Goal: Transaction & Acquisition: Purchase product/service

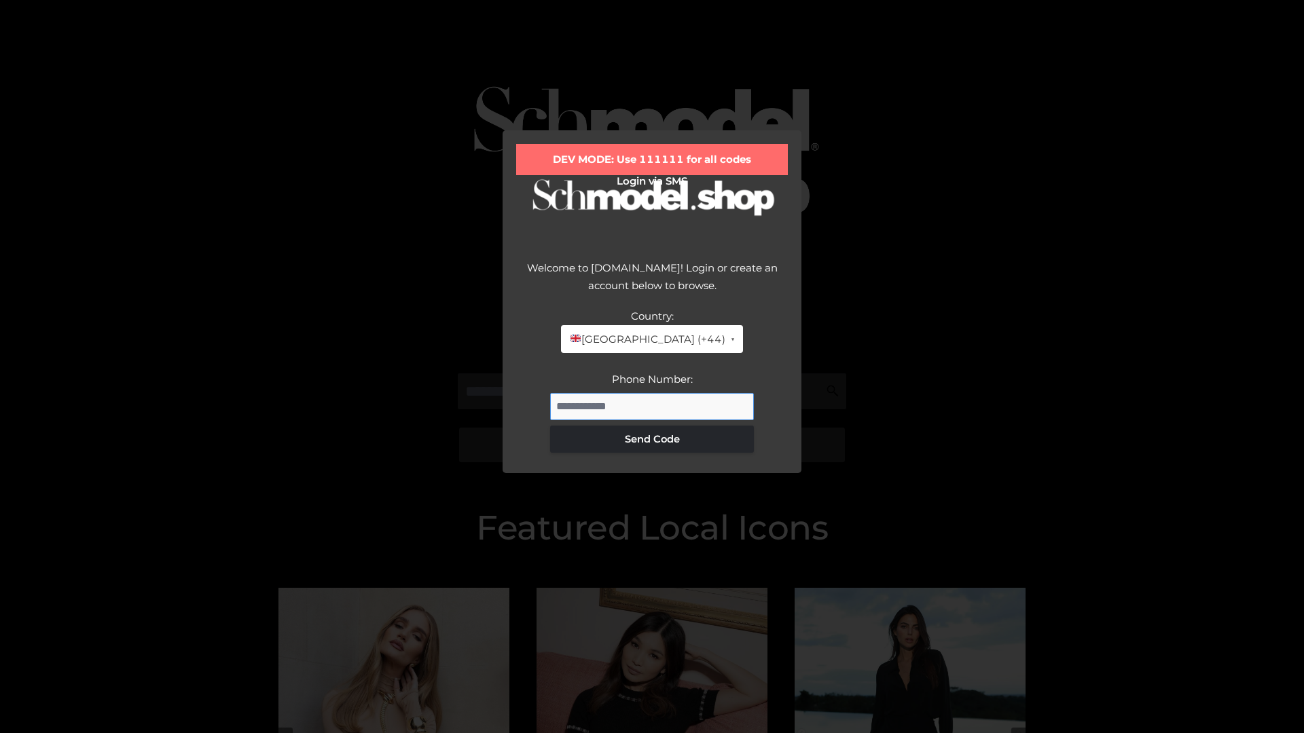
click at [652, 406] on input "Phone Number:" at bounding box center [652, 406] width 204 height 27
type input "**********"
click at [652, 439] on button "Send Code" at bounding box center [652, 439] width 204 height 27
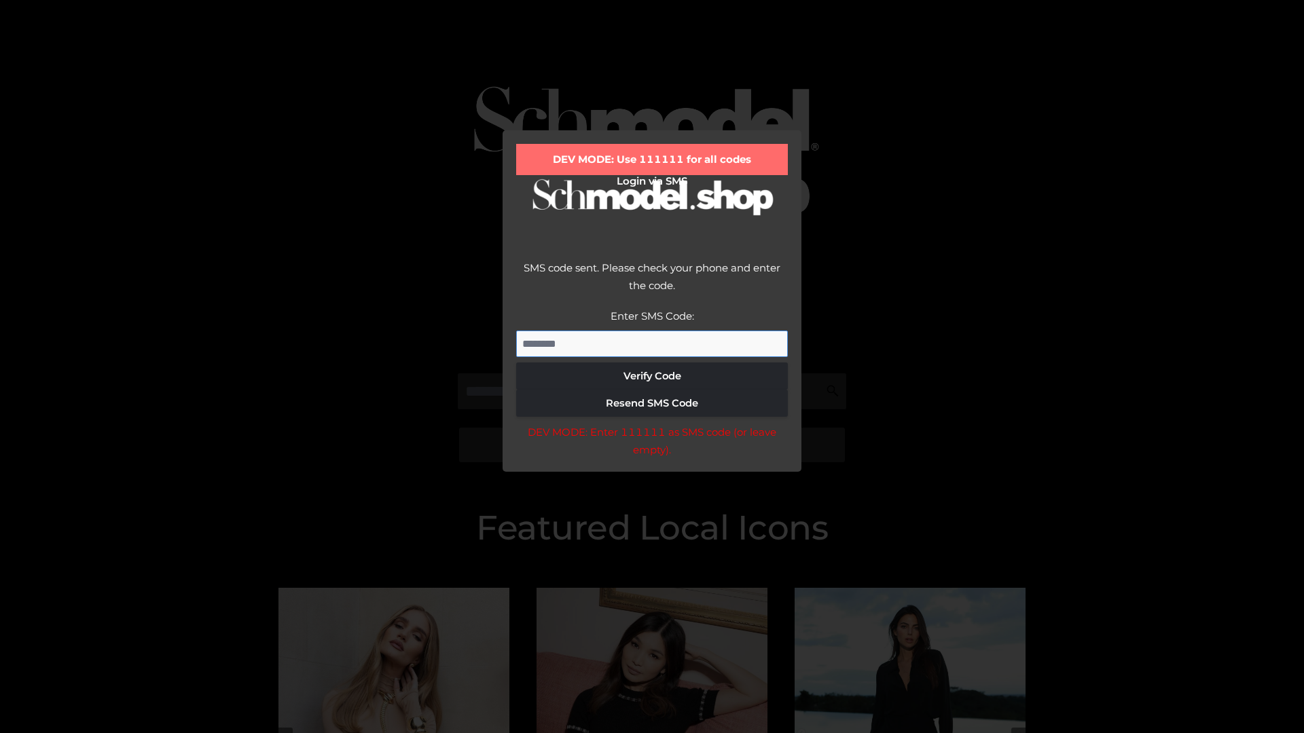
click at [652, 344] on input "Enter SMS Code:" at bounding box center [652, 344] width 272 height 27
type input "******"
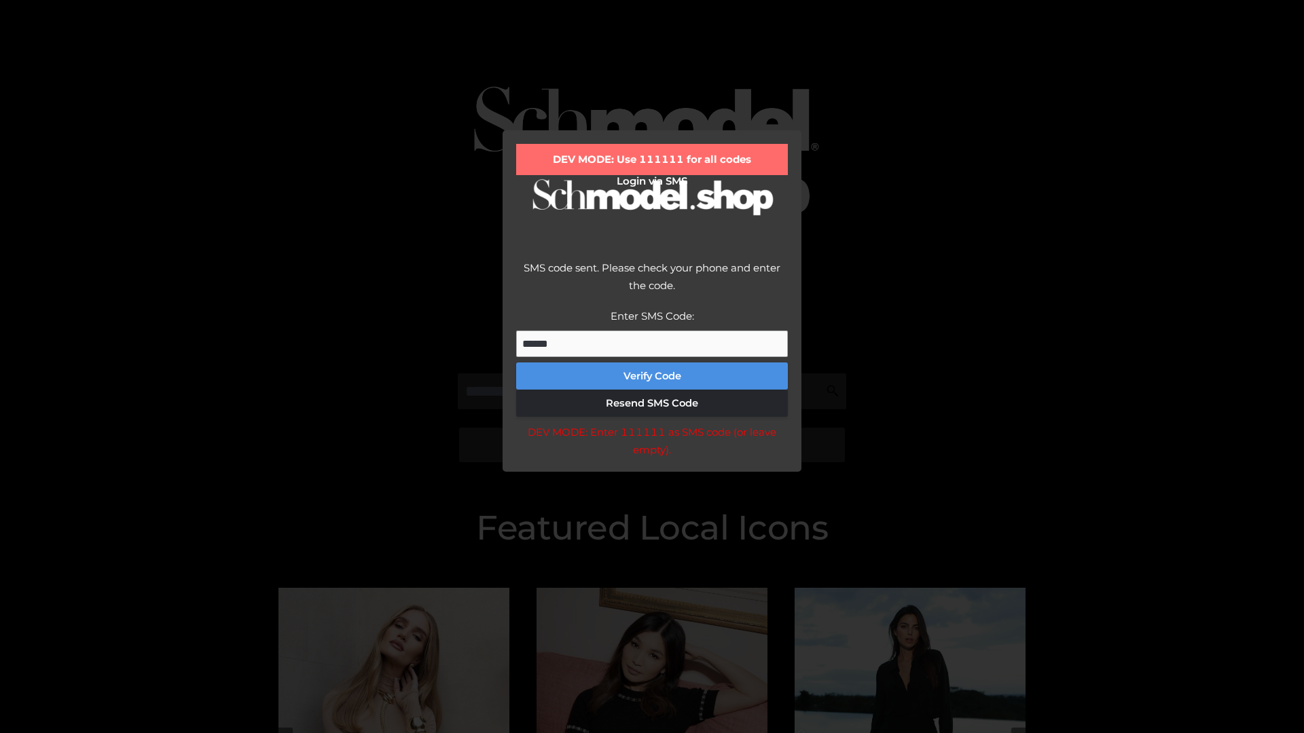
click at [652, 376] on button "Verify Code" at bounding box center [652, 376] width 272 height 27
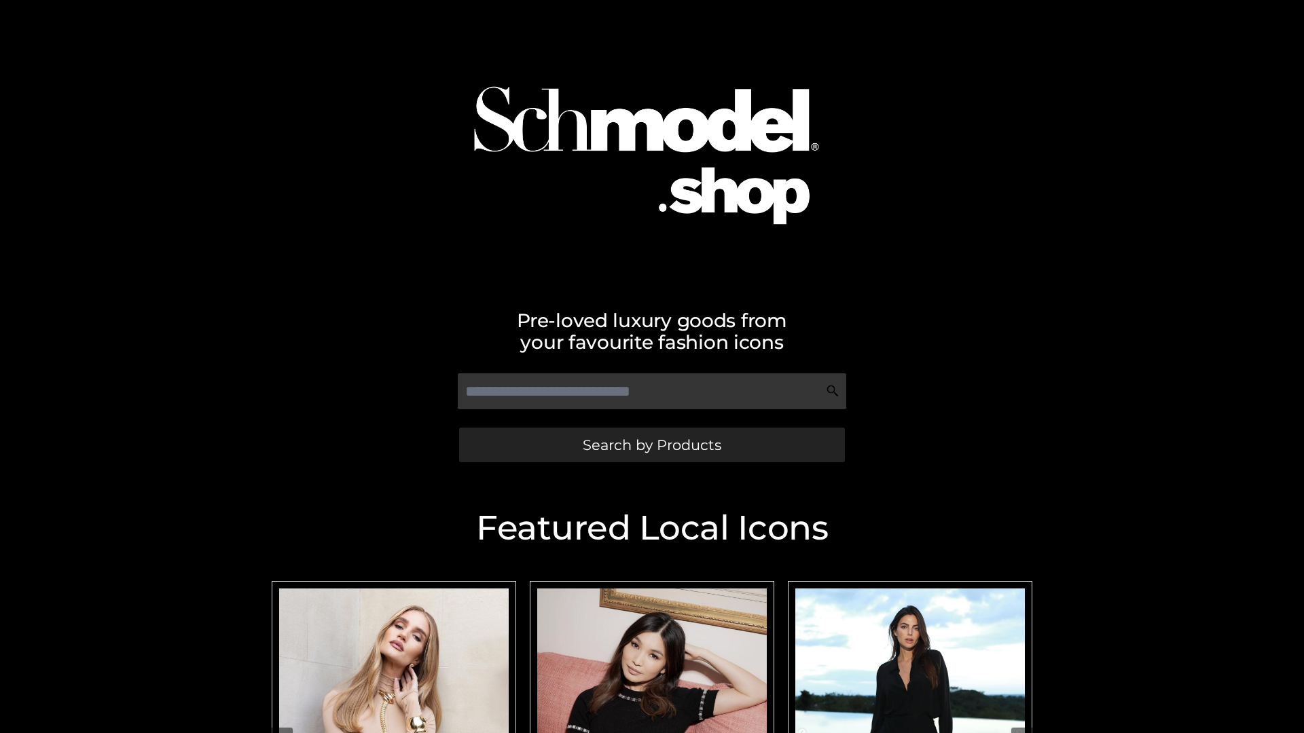
click at [651, 445] on span "Search by Products" at bounding box center [652, 445] width 139 height 14
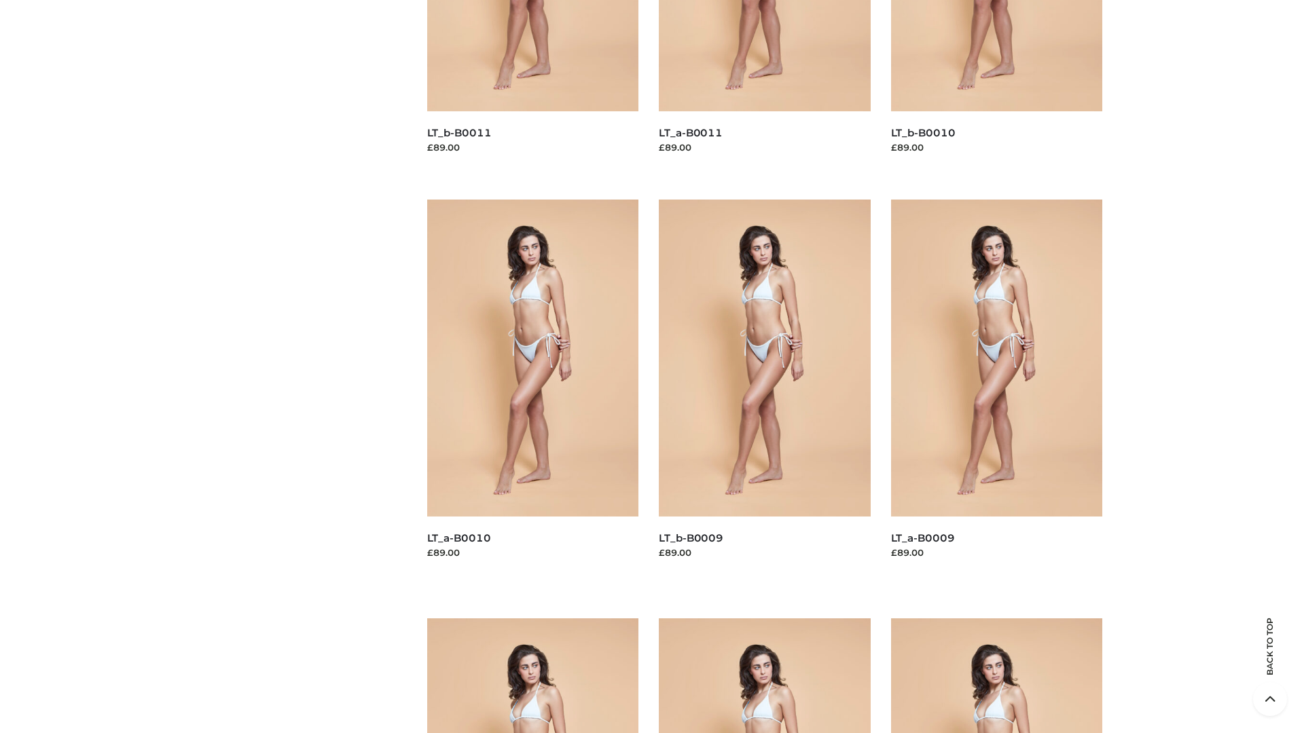
scroll to position [3580, 0]
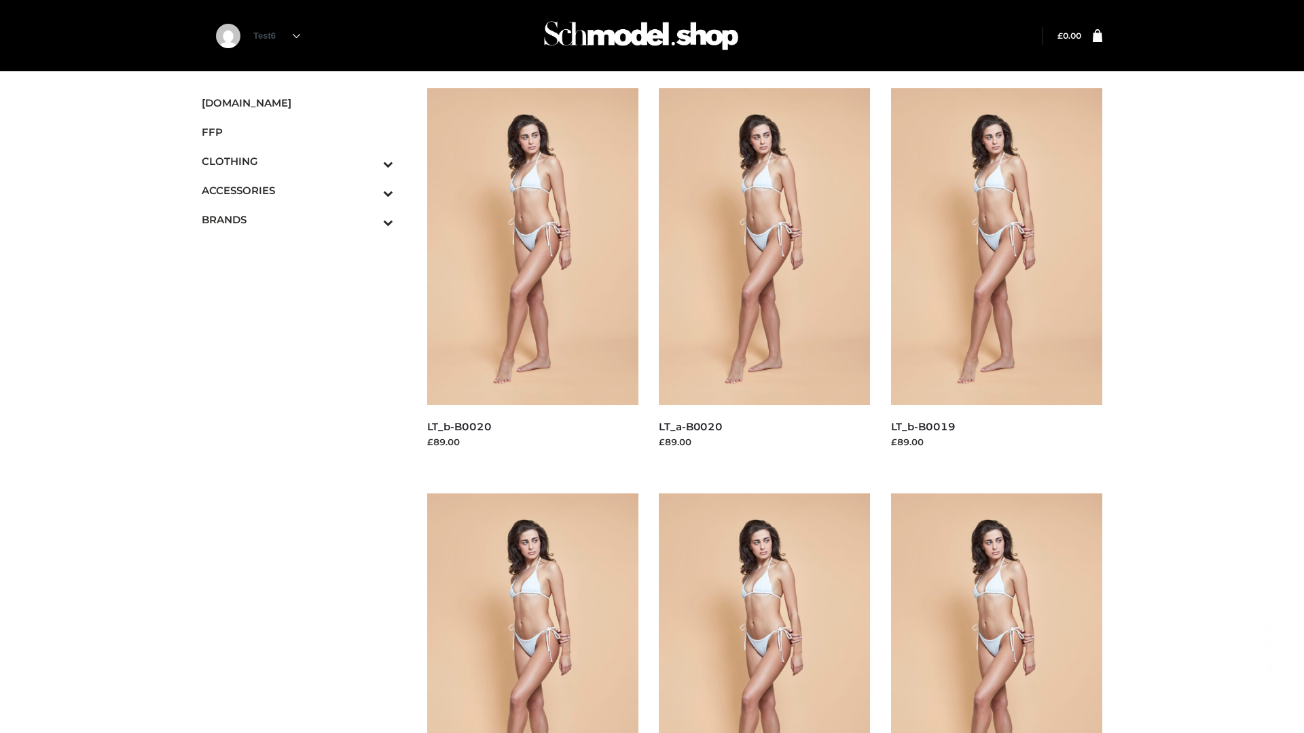
scroll to position [1106, 0]
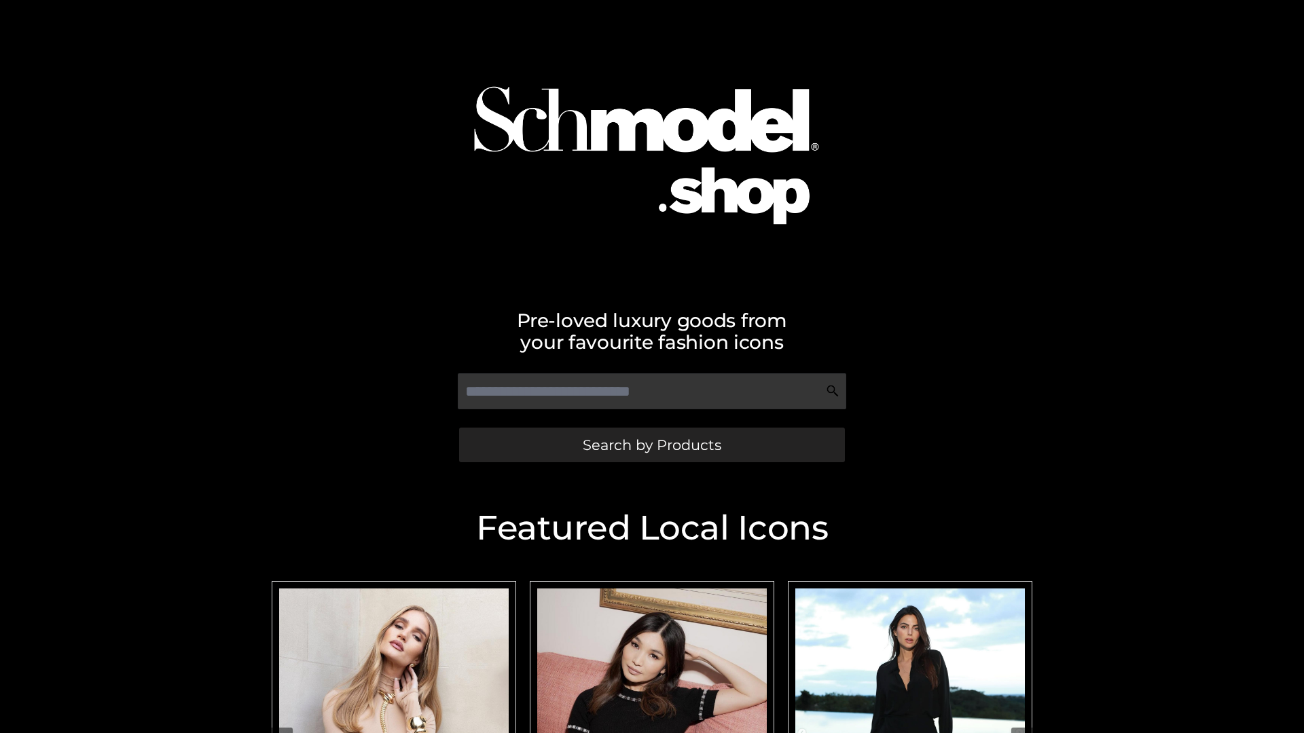
click at [651, 445] on span "Search by Products" at bounding box center [652, 445] width 139 height 14
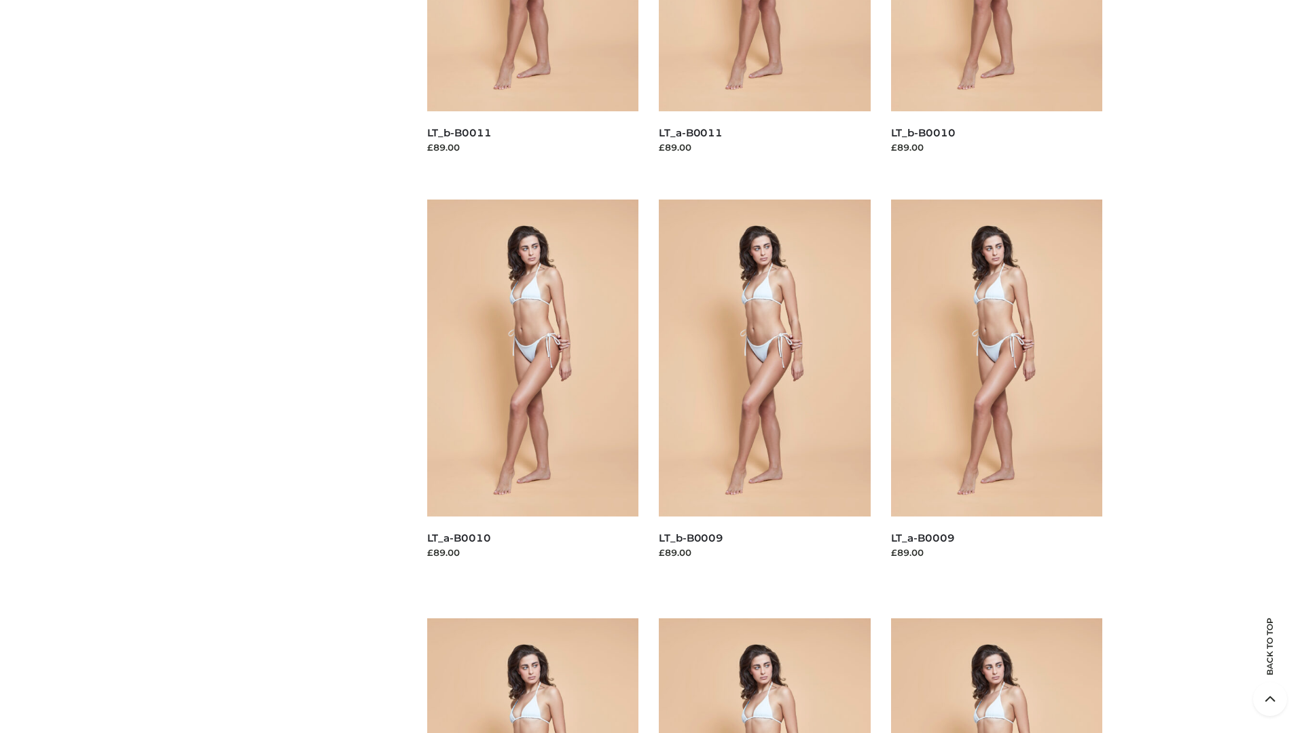
scroll to position [3580, 0]
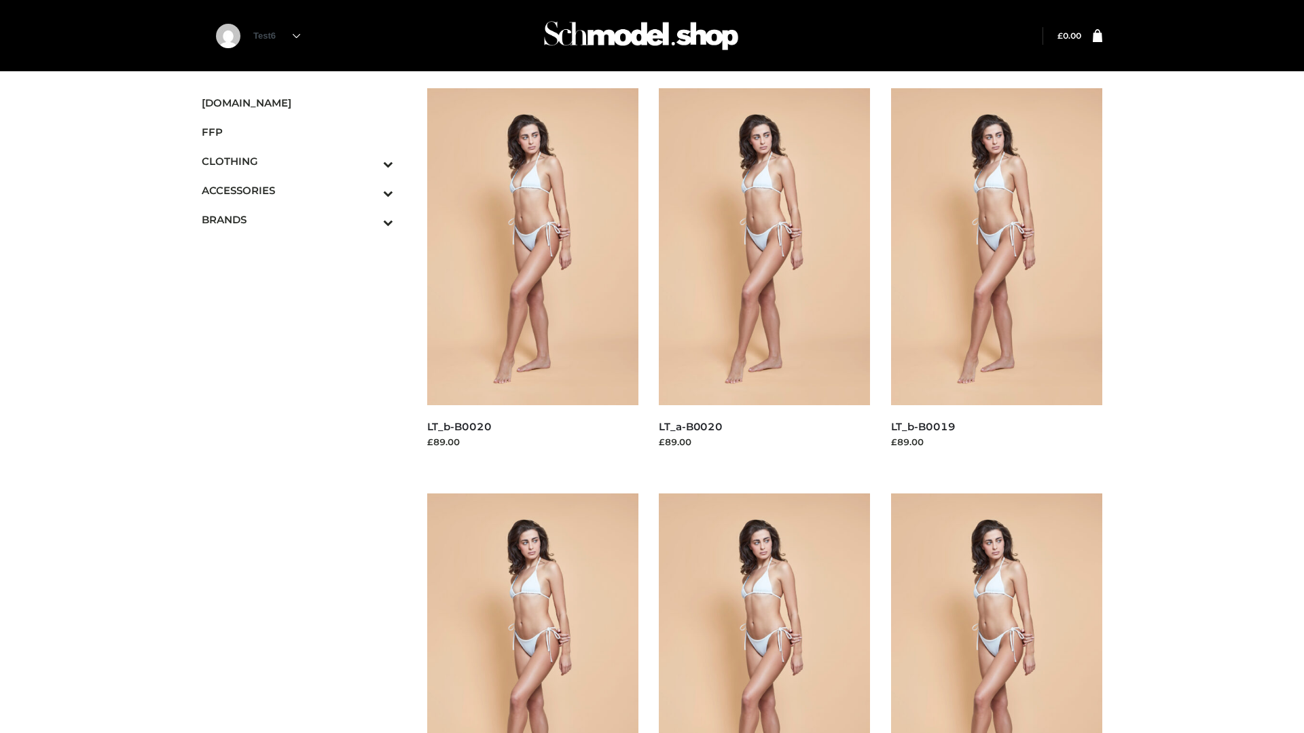
scroll to position [1106, 0]
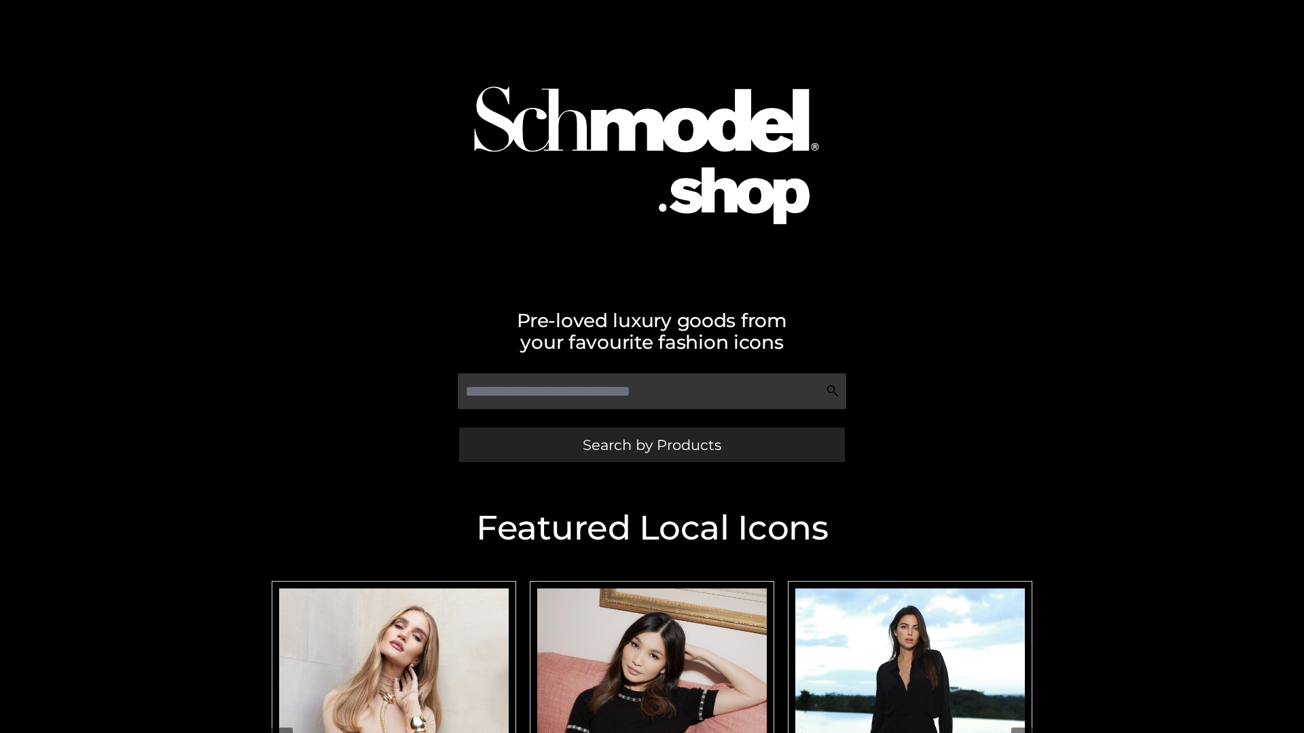
click at [651, 445] on span "Search by Products" at bounding box center [652, 445] width 139 height 14
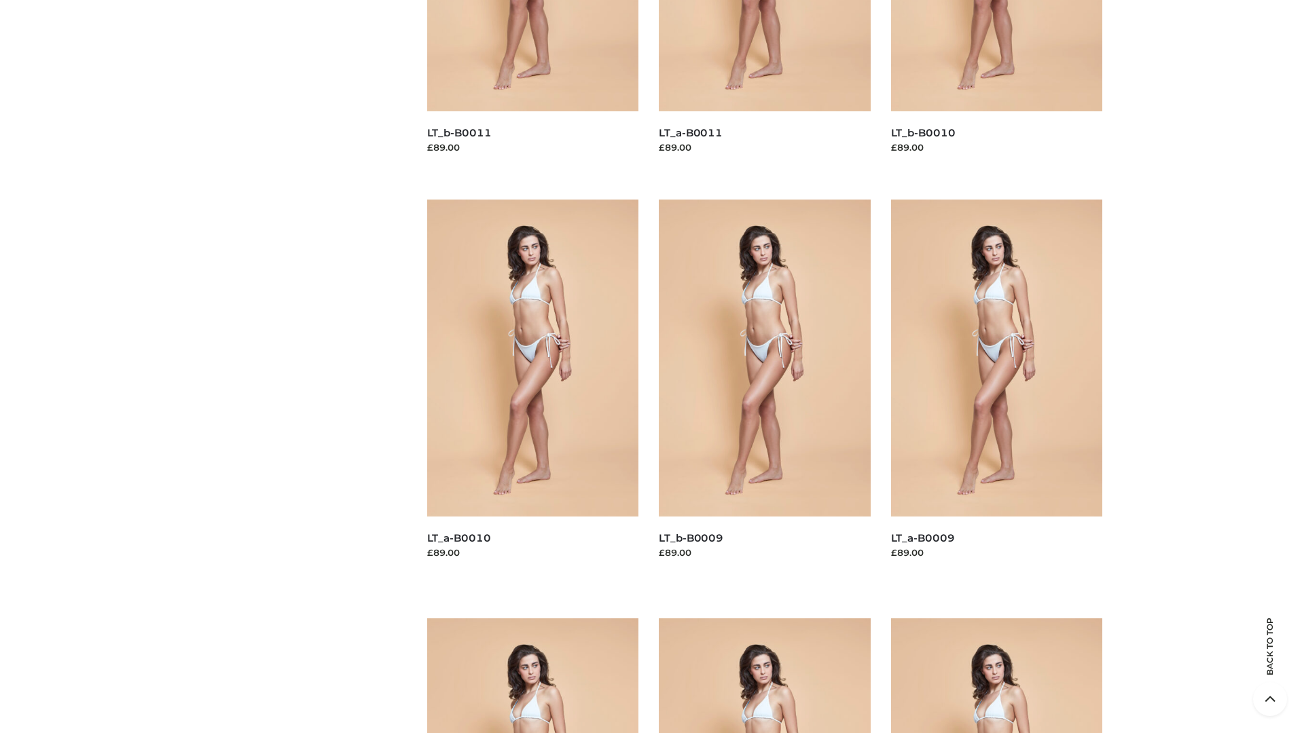
scroll to position [3580, 0]
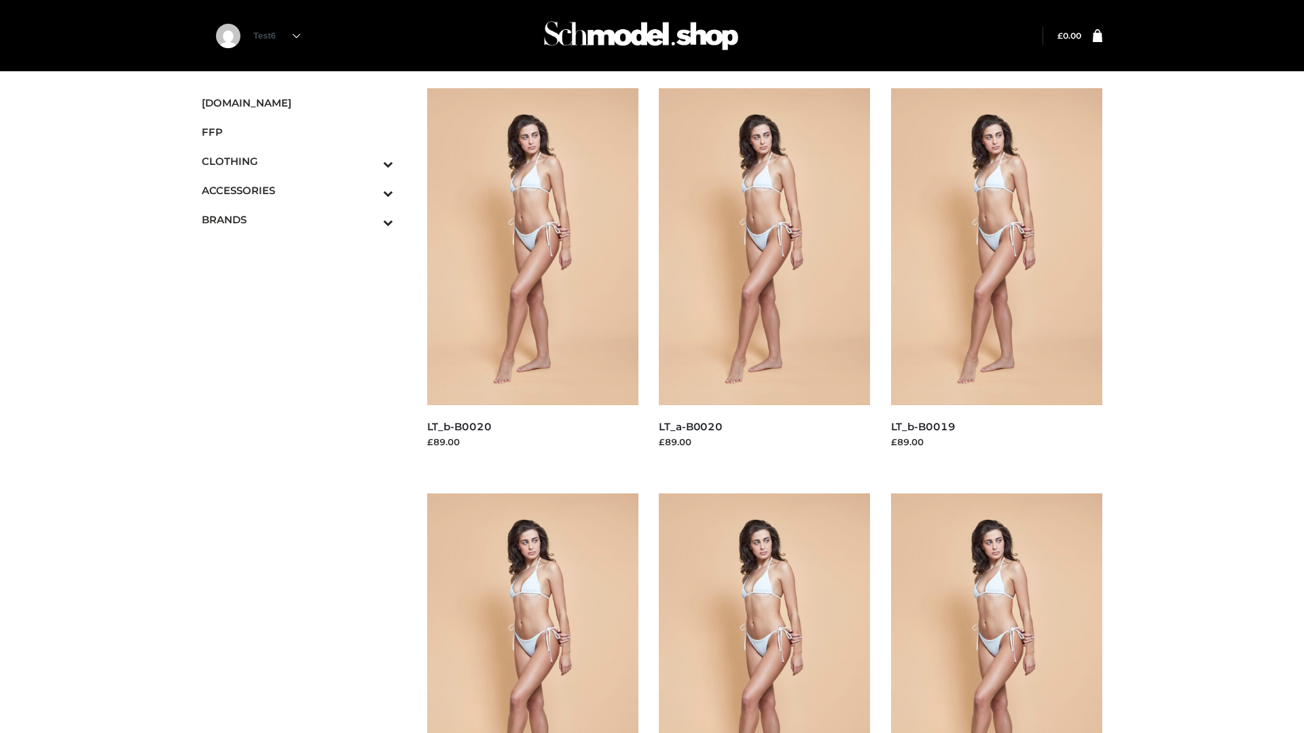
scroll to position [1106, 0]
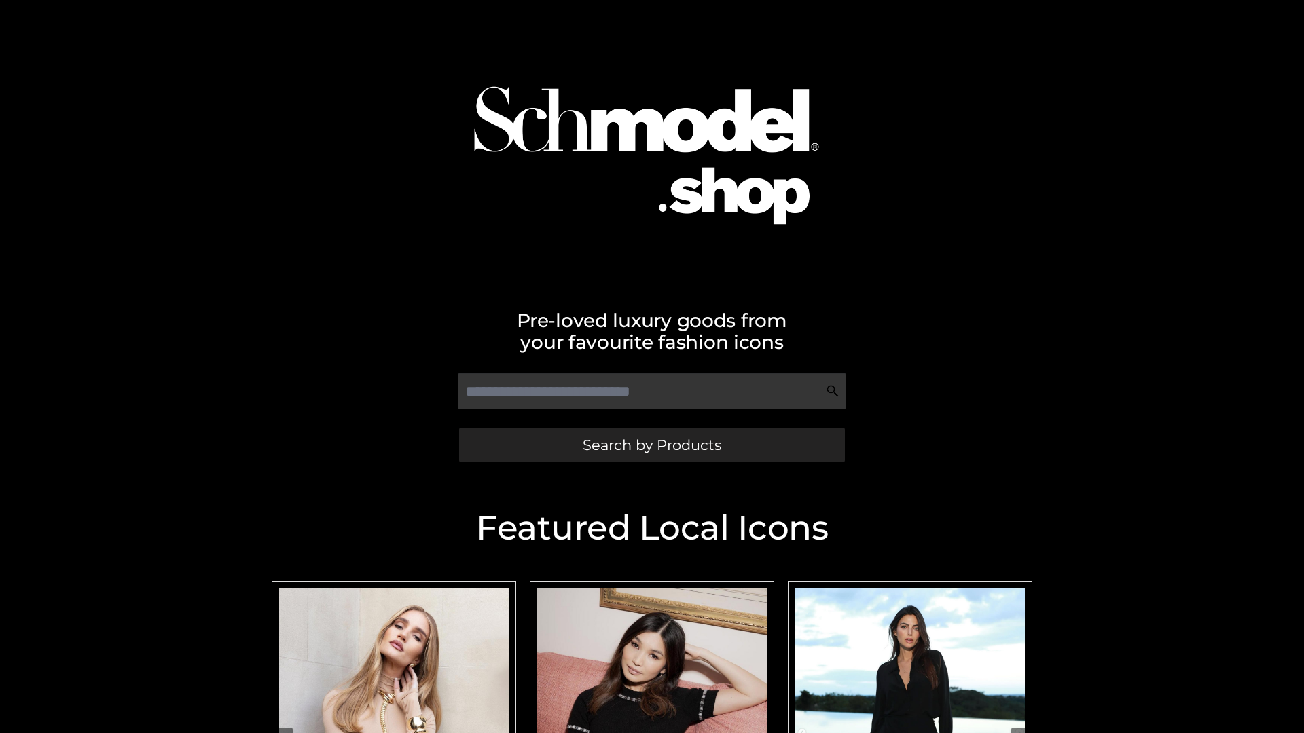
click at [651, 445] on span "Search by Products" at bounding box center [652, 445] width 139 height 14
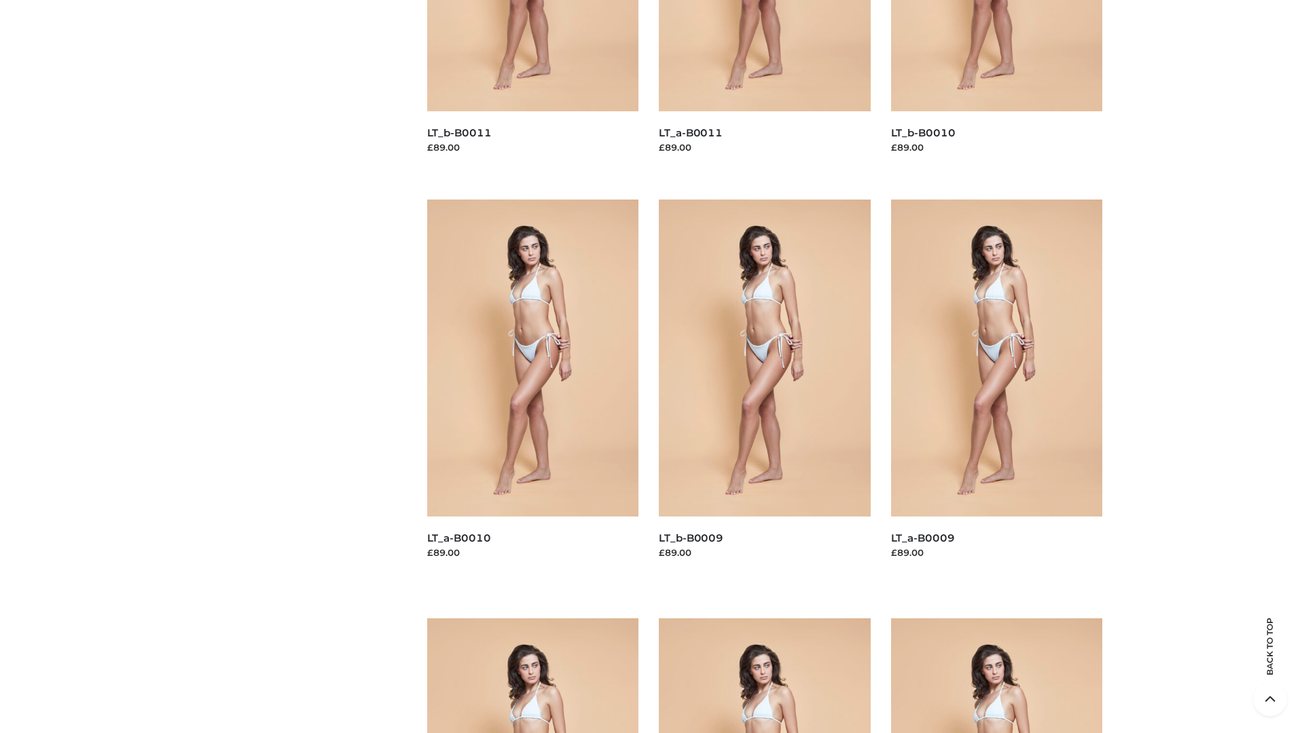
scroll to position [3580, 0]
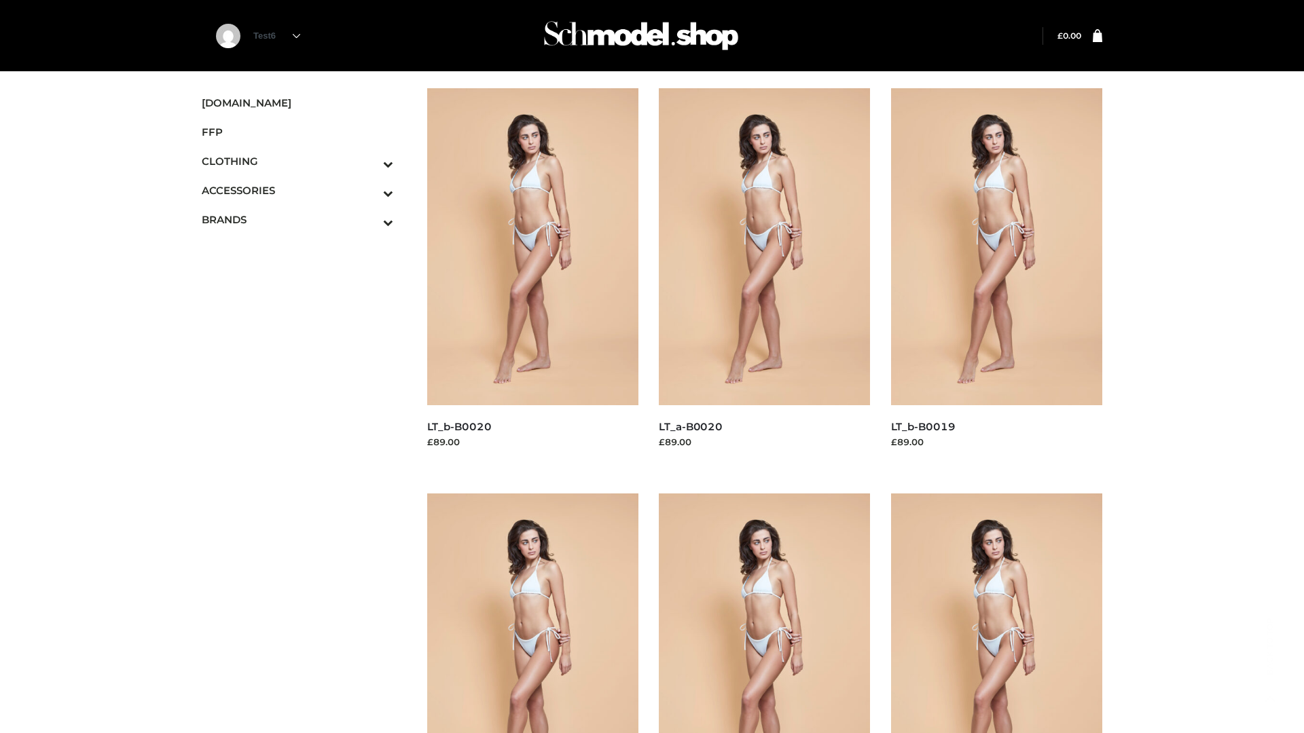
scroll to position [1106, 0]
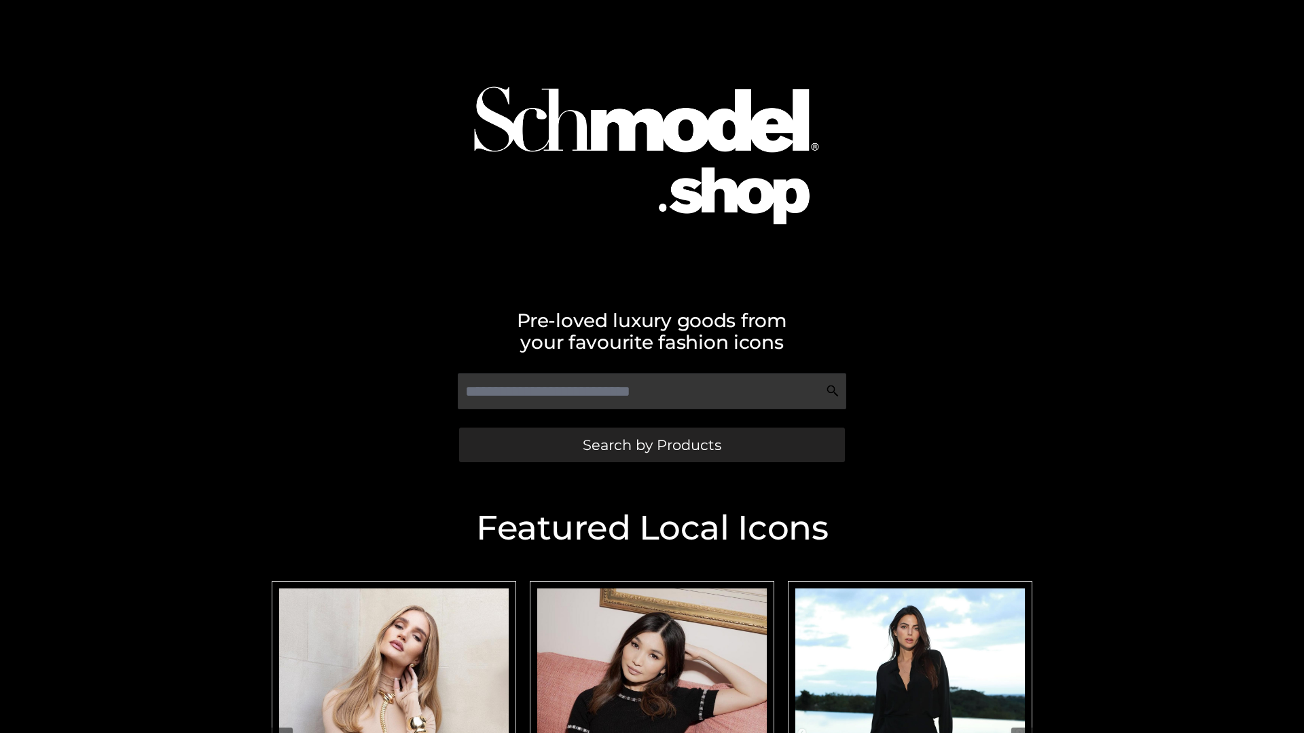
click at [651, 445] on span "Search by Products" at bounding box center [652, 445] width 139 height 14
